Goal: Task Accomplishment & Management: Manage account settings

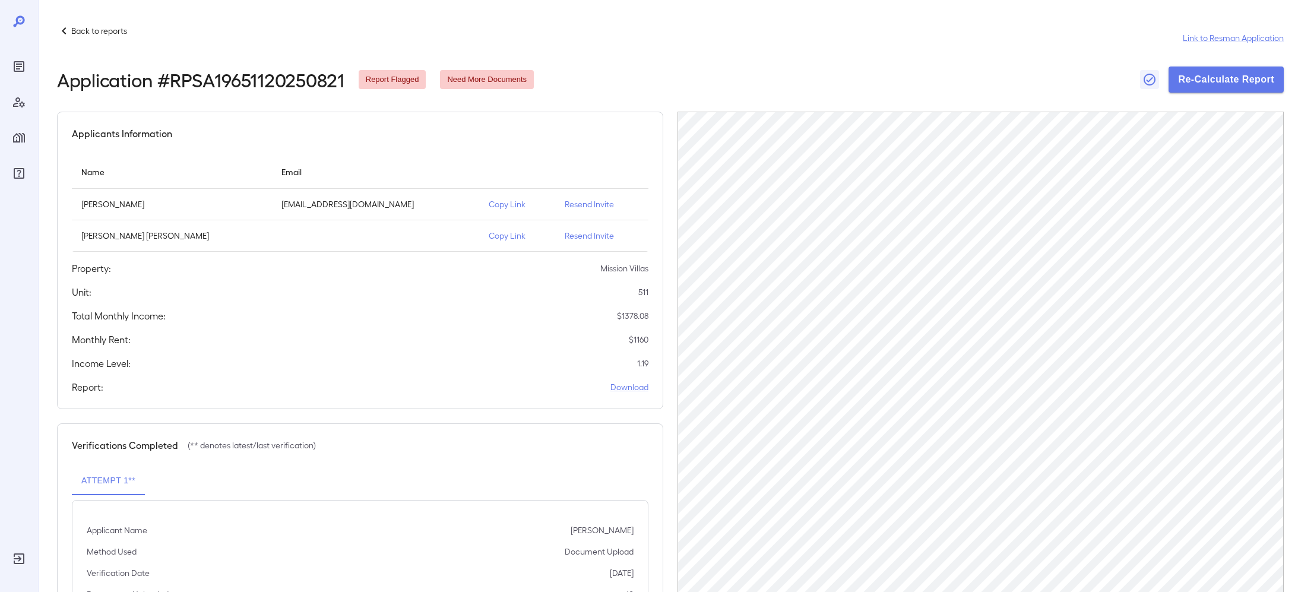
scroll to position [102, 0]
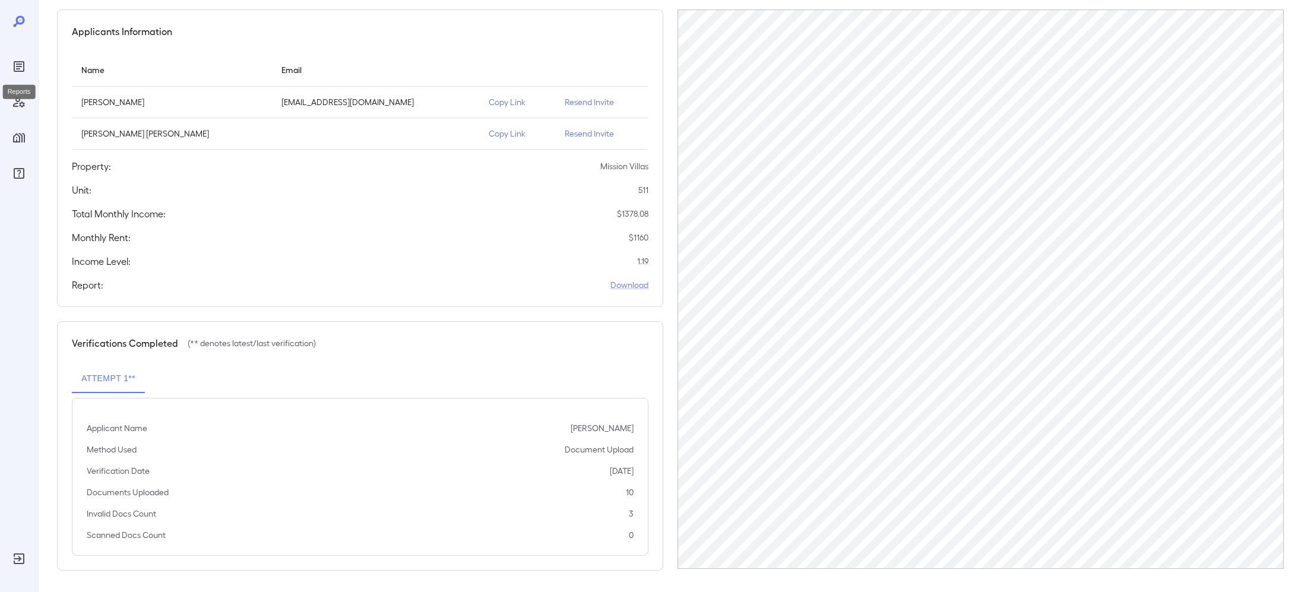
click at [19, 67] on icon "Reports" at bounding box center [19, 67] width 6 height 6
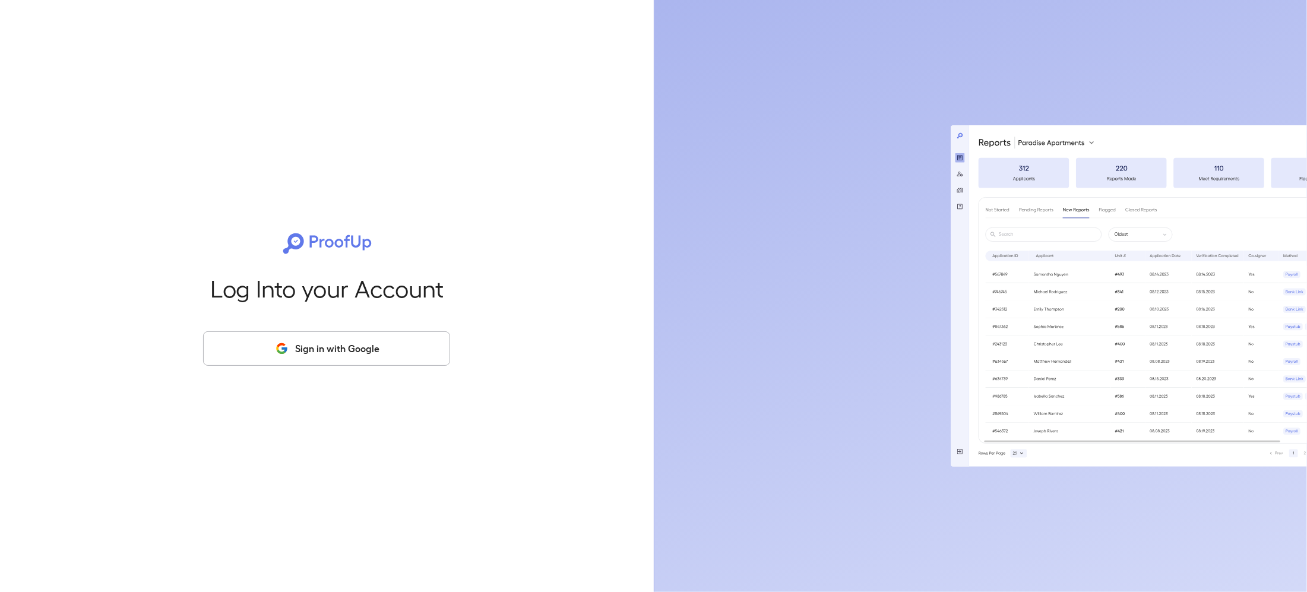
click at [383, 357] on button "Sign in with Google" at bounding box center [326, 348] width 247 height 34
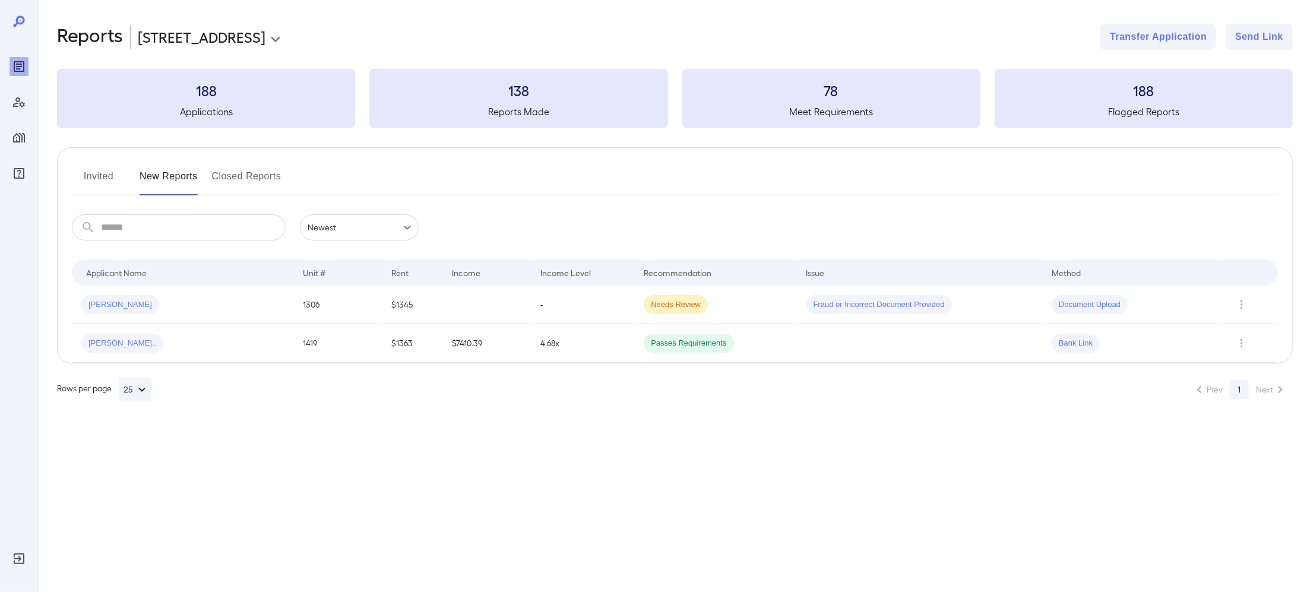
click at [172, 31] on body "**********" at bounding box center [653, 296] width 1307 height 592
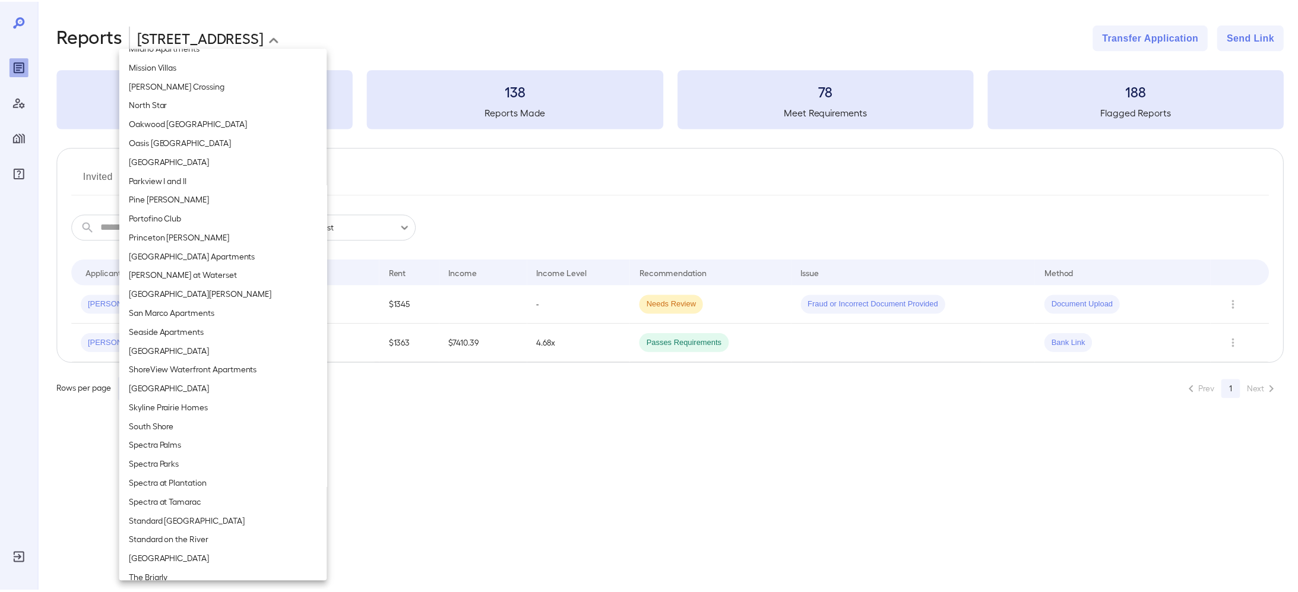
scroll to position [772, 0]
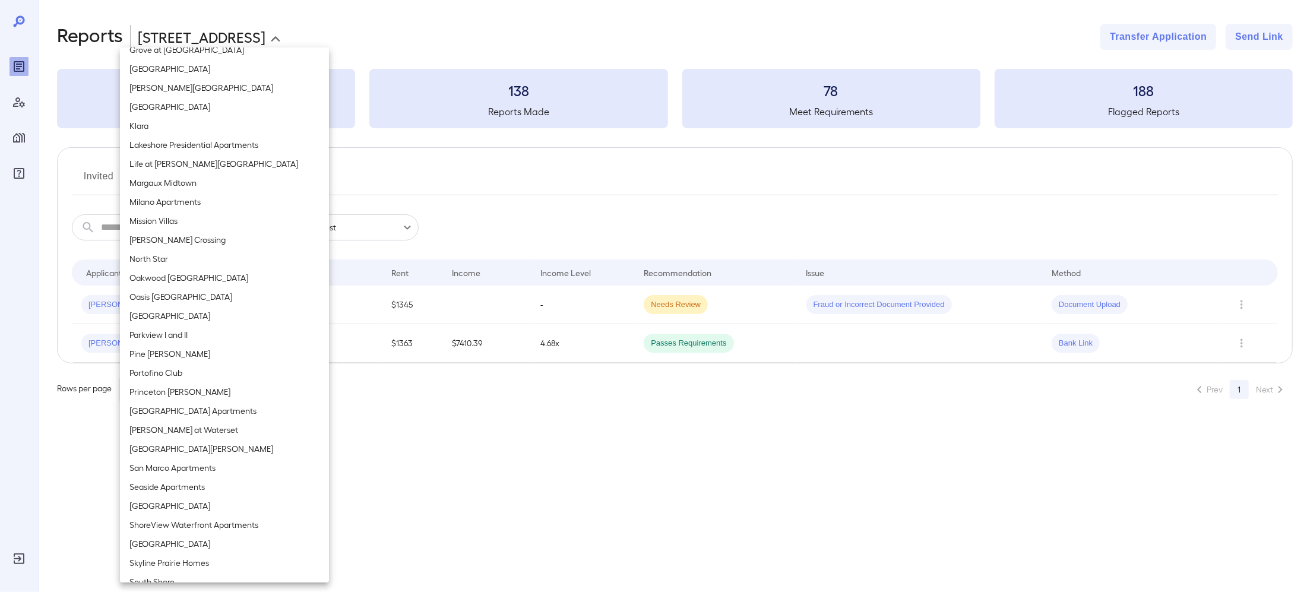
click at [160, 131] on li "Klara" at bounding box center [224, 125] width 209 height 19
type input "**********"
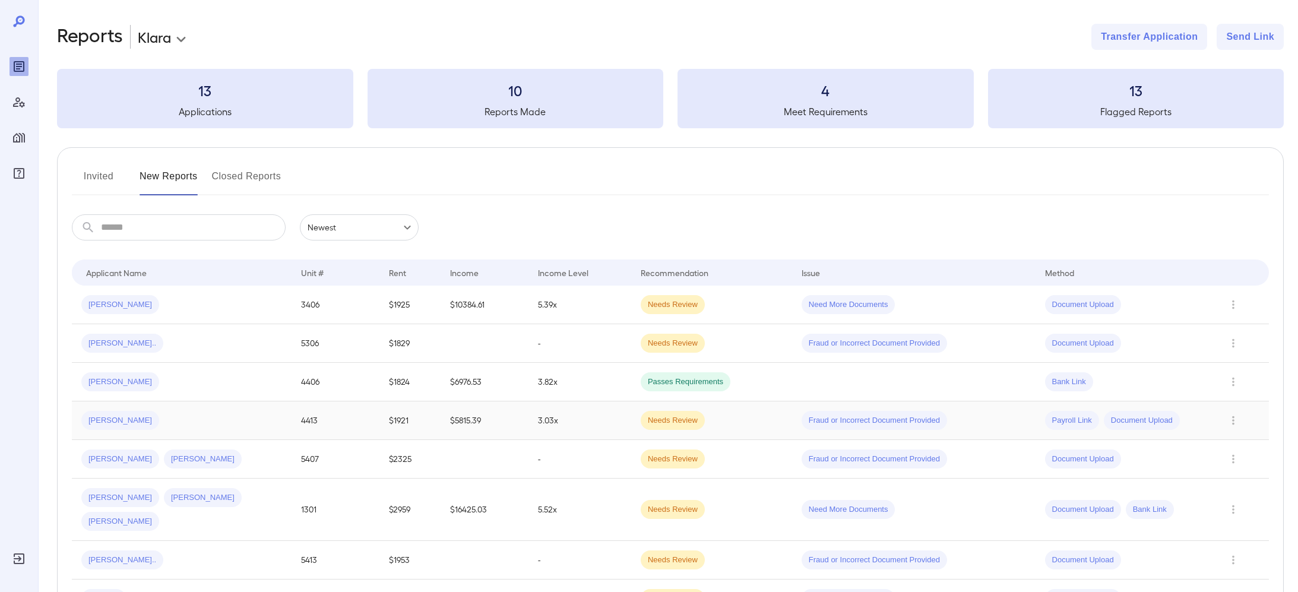
click at [181, 411] on div "Kalianne R..." at bounding box center [181, 420] width 201 height 19
click at [210, 469] on td "Fernando M... Katharine S..." at bounding box center [182, 459] width 220 height 39
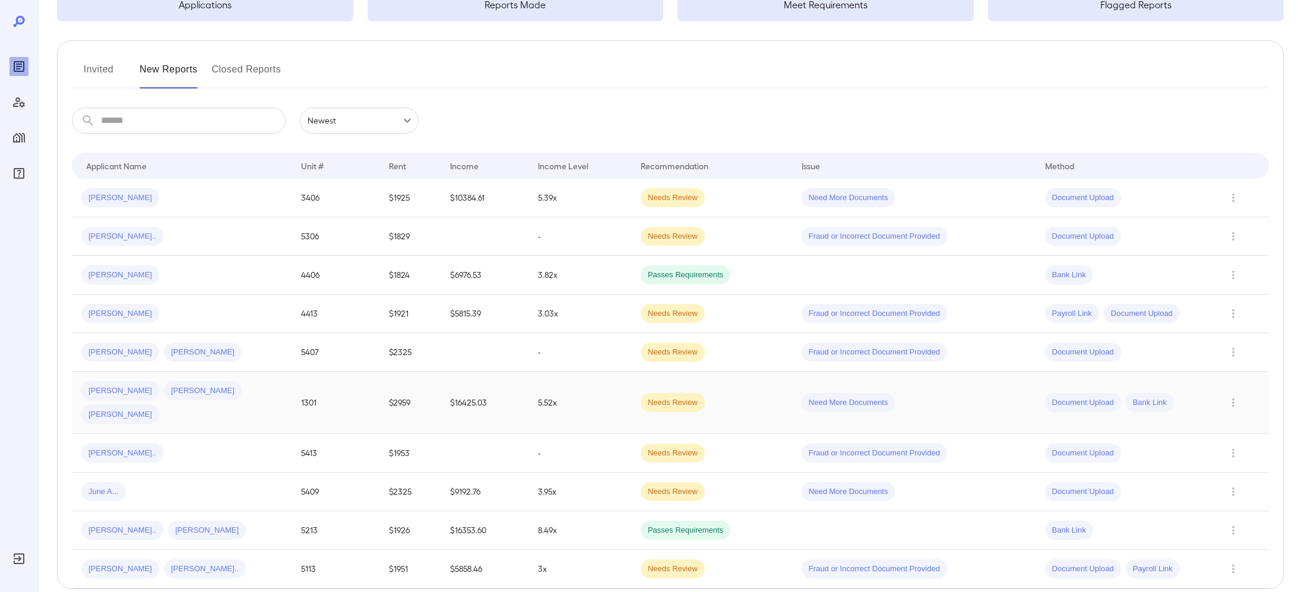
scroll to position [119, 0]
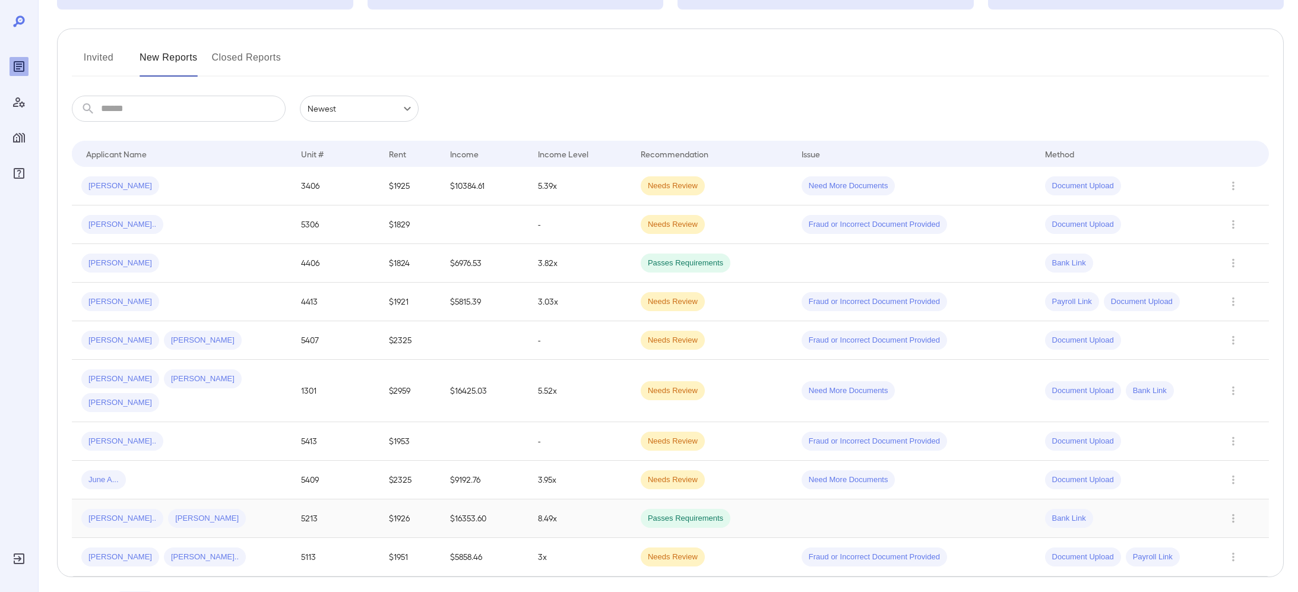
click at [229, 507] on td "Zachary P... Sarah K..." at bounding box center [182, 518] width 220 height 39
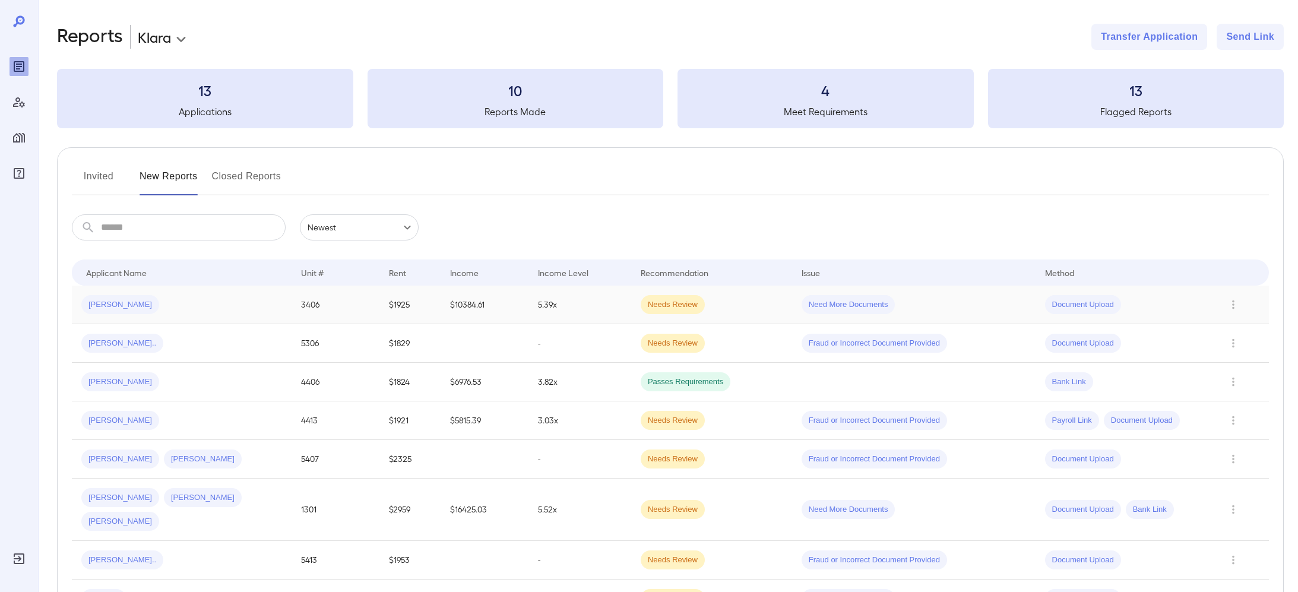
click at [169, 302] on div "Madison M..." at bounding box center [181, 304] width 201 height 19
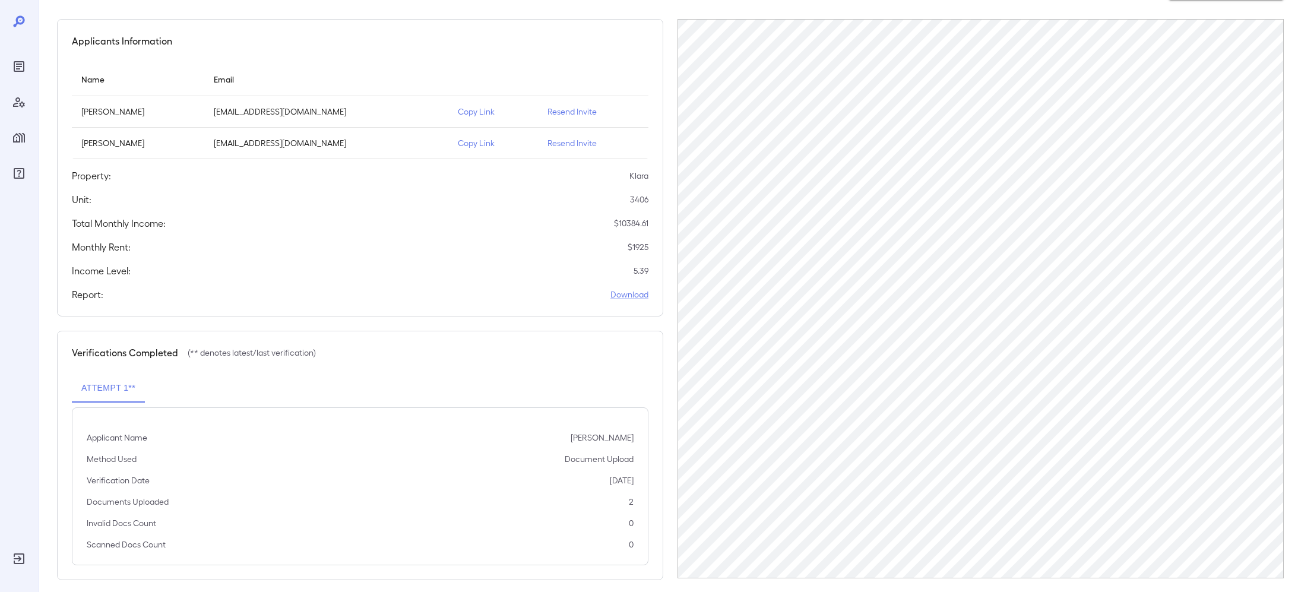
scroll to position [102, 0]
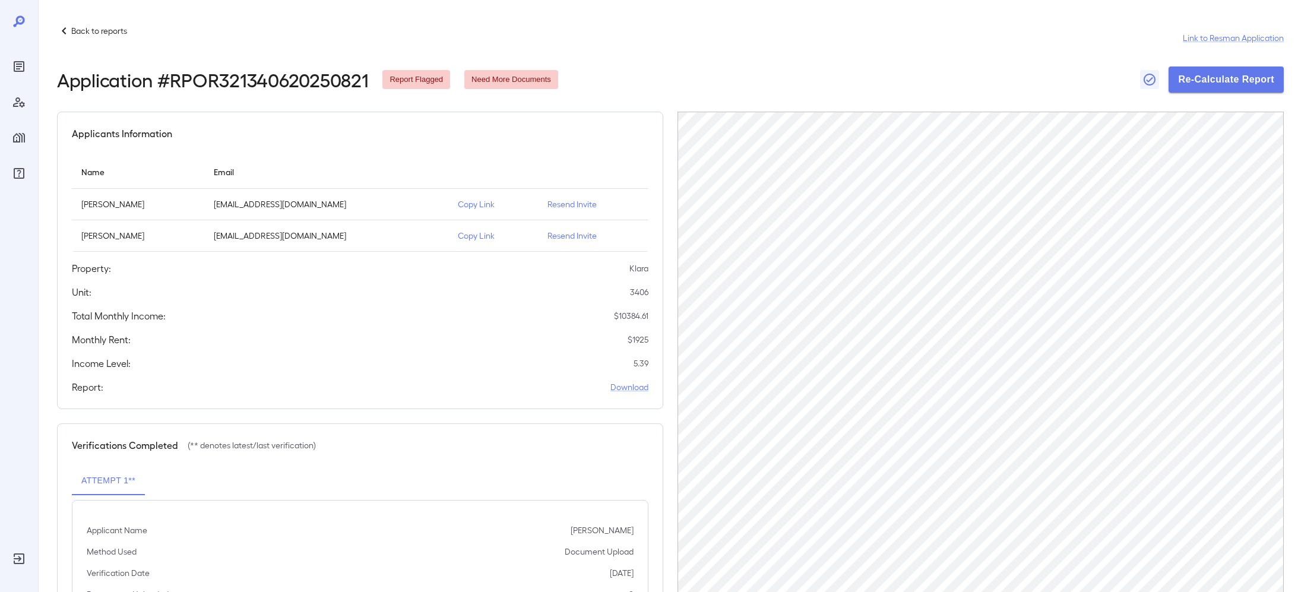
scroll to position [102, 0]
click at [480, 237] on p "Copy Link" at bounding box center [493, 236] width 71 height 12
